Goal: Information Seeking & Learning: Learn about a topic

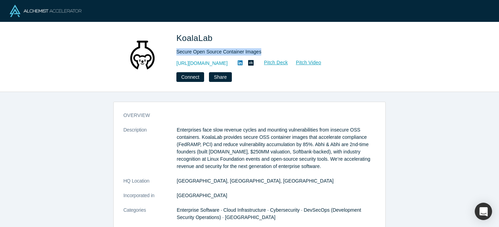
drag, startPoint x: 254, startPoint y: 52, endPoint x: 176, endPoint y: 52, distance: 77.6
click at [176, 52] on div "KoalaLab Secure Open Source Container Images https://www.koalalab.com Pitch Dec…" at bounding box center [249, 57] width 272 height 50
drag, startPoint x: 176, startPoint y: 52, endPoint x: 268, endPoint y: 51, distance: 91.5
click at [267, 51] on div "Secure Open Source Container Images" at bounding box center [273, 51] width 194 height 7
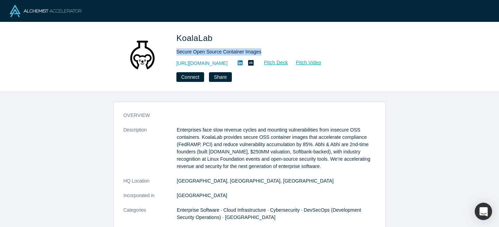
click at [260, 51] on div "Secure Open Source Container Images" at bounding box center [273, 51] width 194 height 7
drag, startPoint x: 262, startPoint y: 52, endPoint x: 177, endPoint y: 53, distance: 84.9
click at [177, 53] on div "Secure Open Source Container Images" at bounding box center [273, 51] width 194 height 7
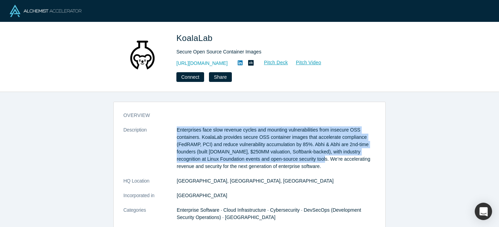
drag, startPoint x: 331, startPoint y: 159, endPoint x: 176, endPoint y: 128, distance: 158.2
click at [176, 128] on dl "Description Enterprises face slow revenue cycles and mounting vulnerabilities f…" at bounding box center [249, 217] width 252 height 182
copy dl "Enterprises face slow revenue cycles and mounting vulnerabilities from insecure…"
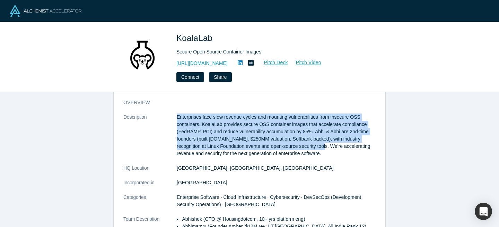
scroll to position [13, 0]
copy dl "Enterprises face slow revenue cycles and mounting vulnerabilities from insecure…"
